Goal: Navigation & Orientation: Find specific page/section

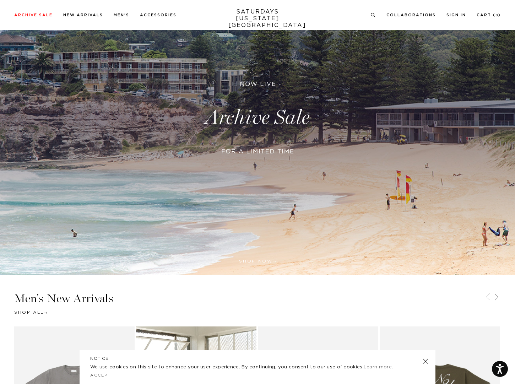
scroll to position [83, 0]
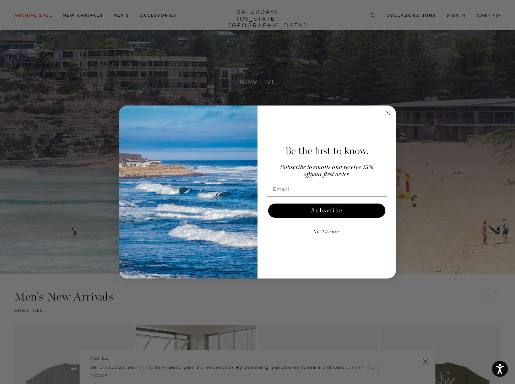
click at [389, 113] on icon "Close dialog" at bounding box center [389, 114] width 4 height 4
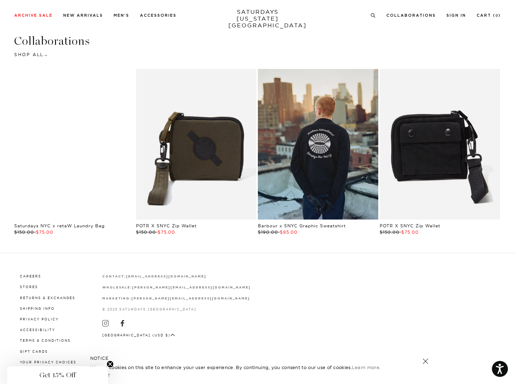
scroll to position [1503, 0]
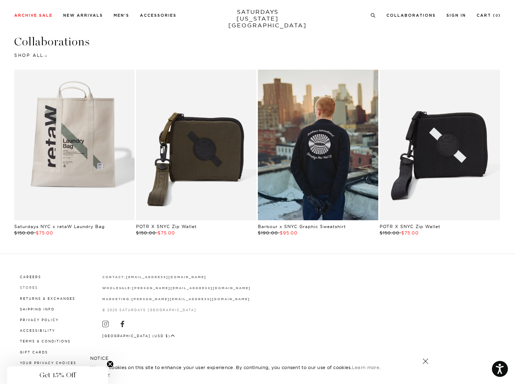
click at [25, 288] on link "Stores" at bounding box center [29, 288] width 18 height 4
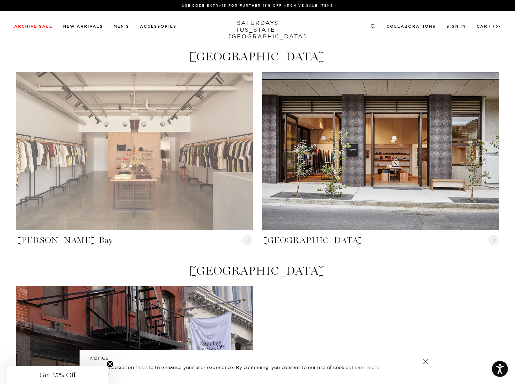
click at [130, 198] on link "Byron Bay" at bounding box center [134, 151] width 237 height 158
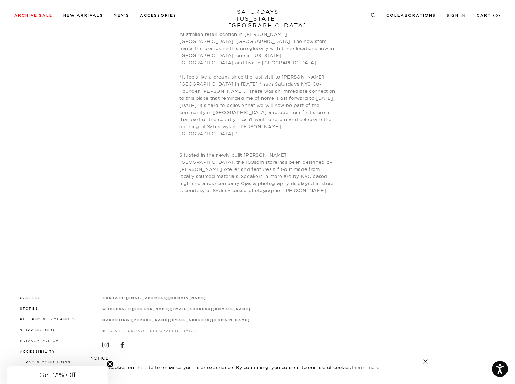
scroll to position [500, 0]
click at [30, 307] on link "Stores" at bounding box center [29, 309] width 18 height 4
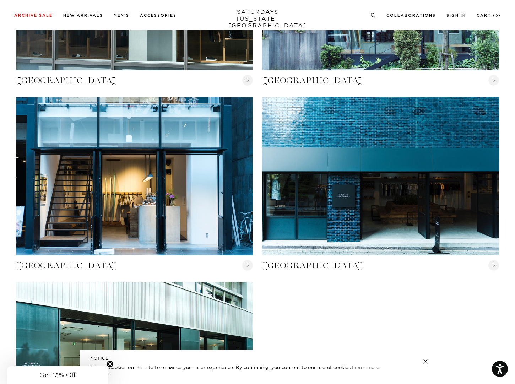
scroll to position [585, 0]
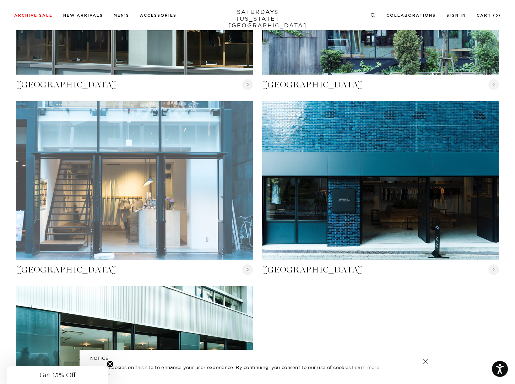
click at [121, 211] on link "Nagoya" at bounding box center [134, 180] width 237 height 158
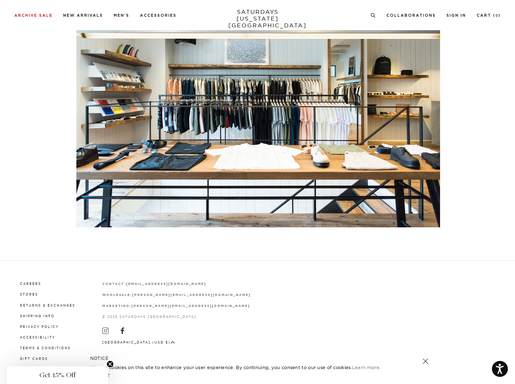
scroll to position [1599, 0]
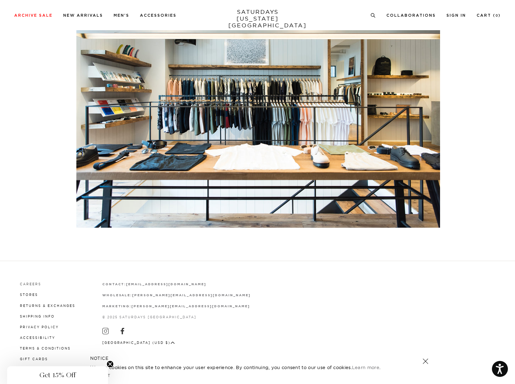
click at [31, 282] on link "Careers" at bounding box center [30, 284] width 21 height 4
